Goal: Find specific page/section

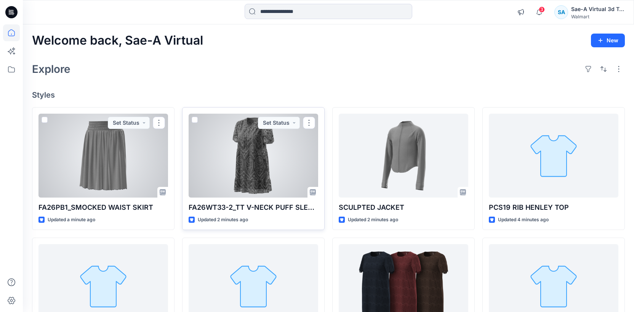
click at [268, 146] on div at bounding box center [254, 156] width 130 height 84
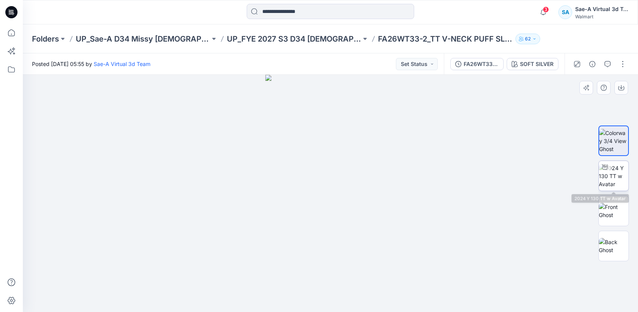
click at [616, 166] on img at bounding box center [614, 176] width 30 height 24
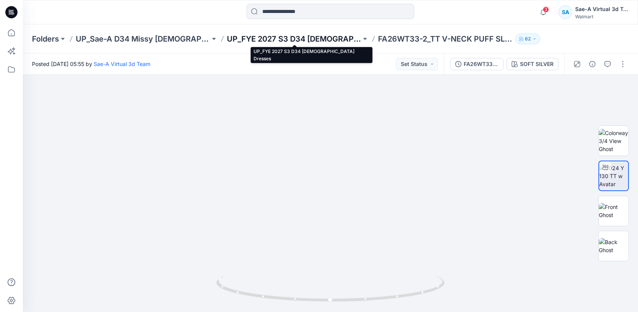
click at [347, 38] on p "UP_FYE 2027 S3 D34 [DEMOGRAPHIC_DATA] Dresses" at bounding box center [294, 39] width 134 height 11
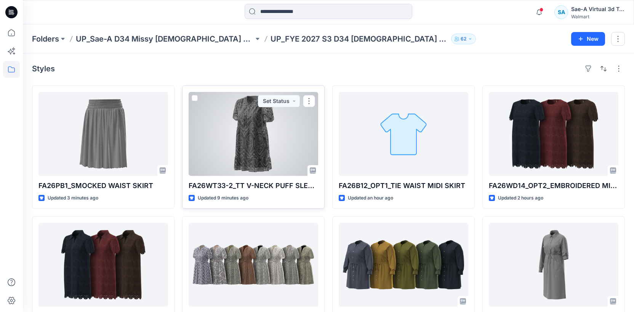
click at [280, 160] on div at bounding box center [254, 134] width 130 height 84
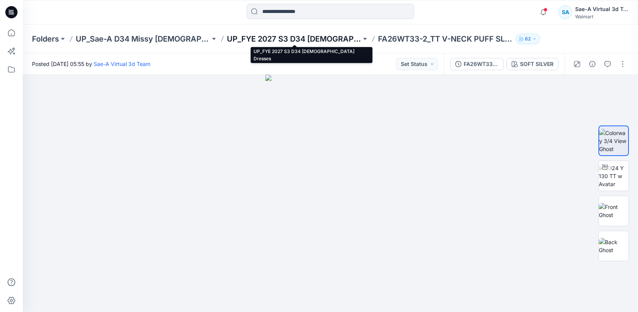
click at [300, 34] on p "UP_FYE 2027 S3 D34 [DEMOGRAPHIC_DATA] Dresses" at bounding box center [294, 39] width 134 height 11
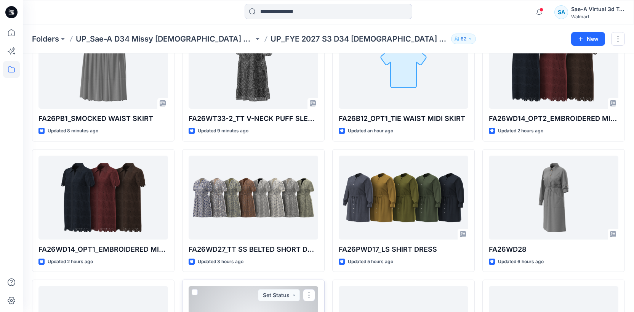
scroll to position [11, 0]
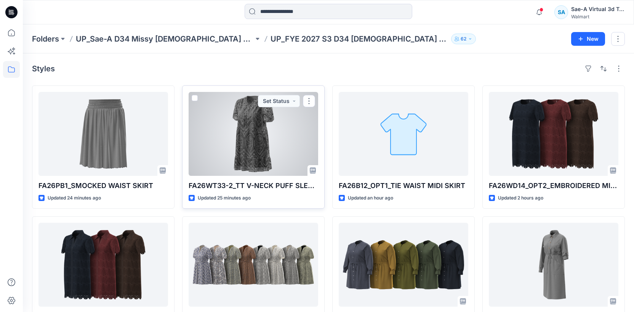
scroll to position [61, 0]
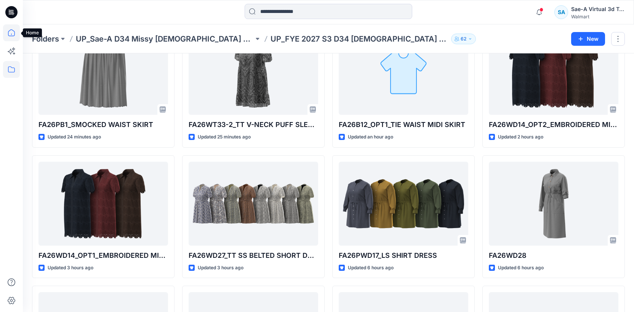
click at [11, 32] on icon at bounding box center [11, 32] width 17 height 17
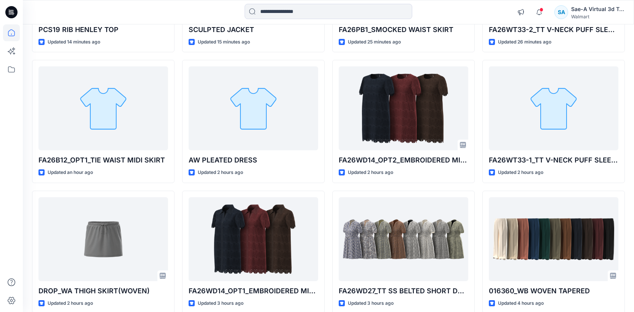
scroll to position [213, 0]
